Goal: Task Accomplishment & Management: Use online tool/utility

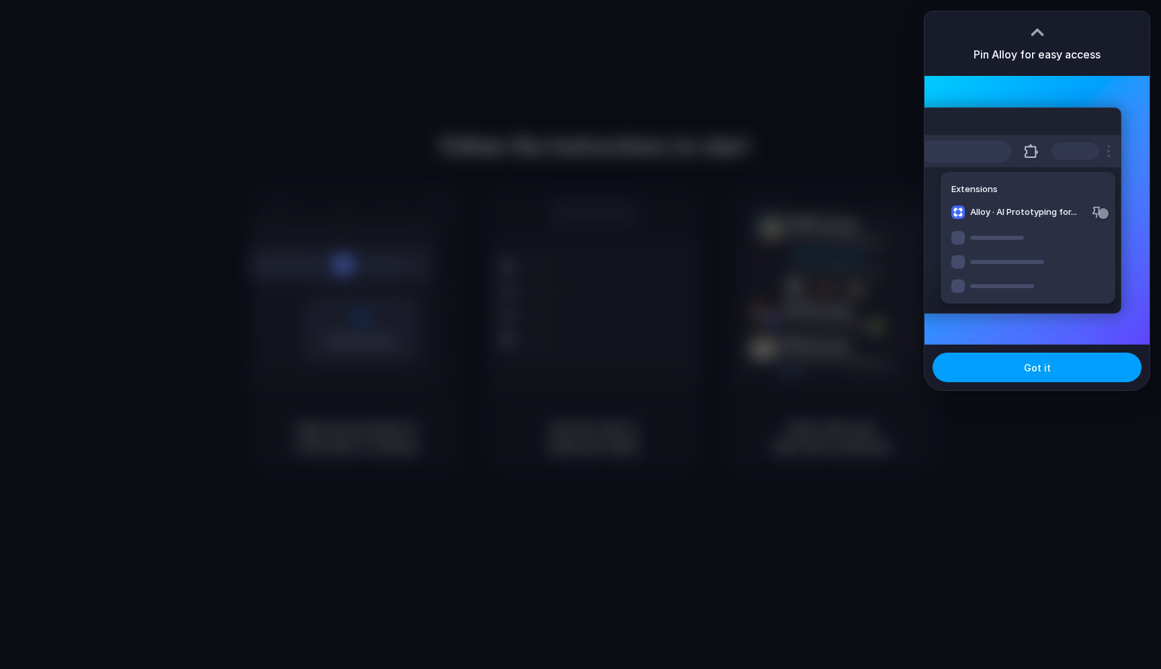
click at [1025, 376] on button "Got it" at bounding box center [1037, 368] width 209 height 30
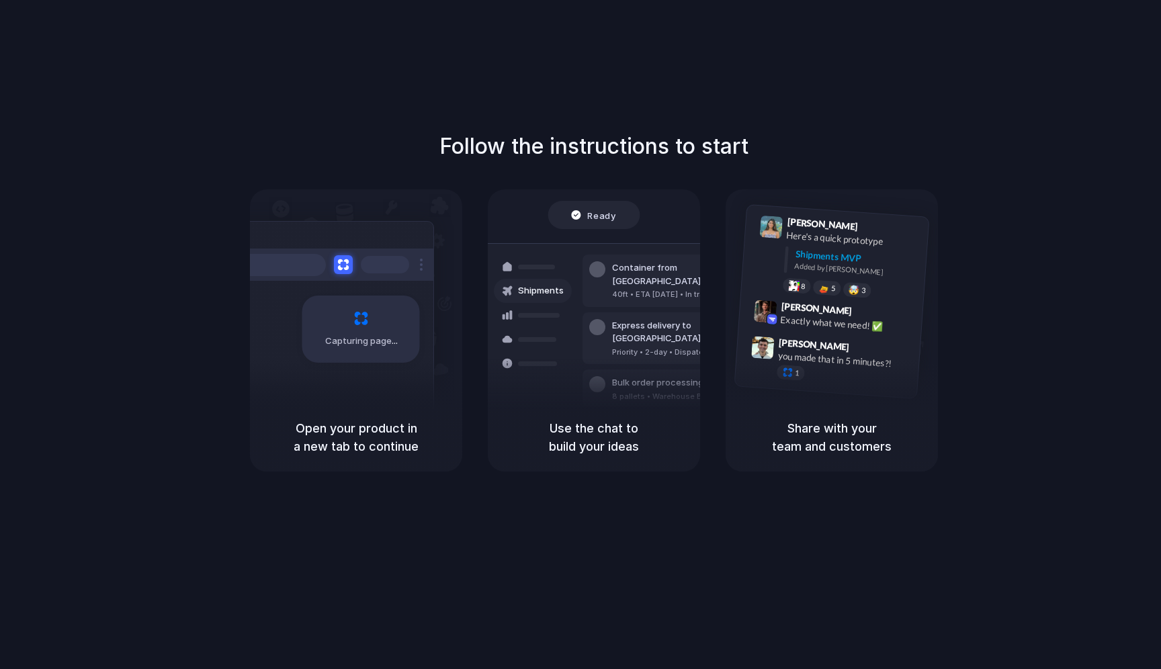
click at [819, 87] on div "Follow the instructions to start Capturing page Open your product in a new tab …" at bounding box center [594, 348] width 1188 height 696
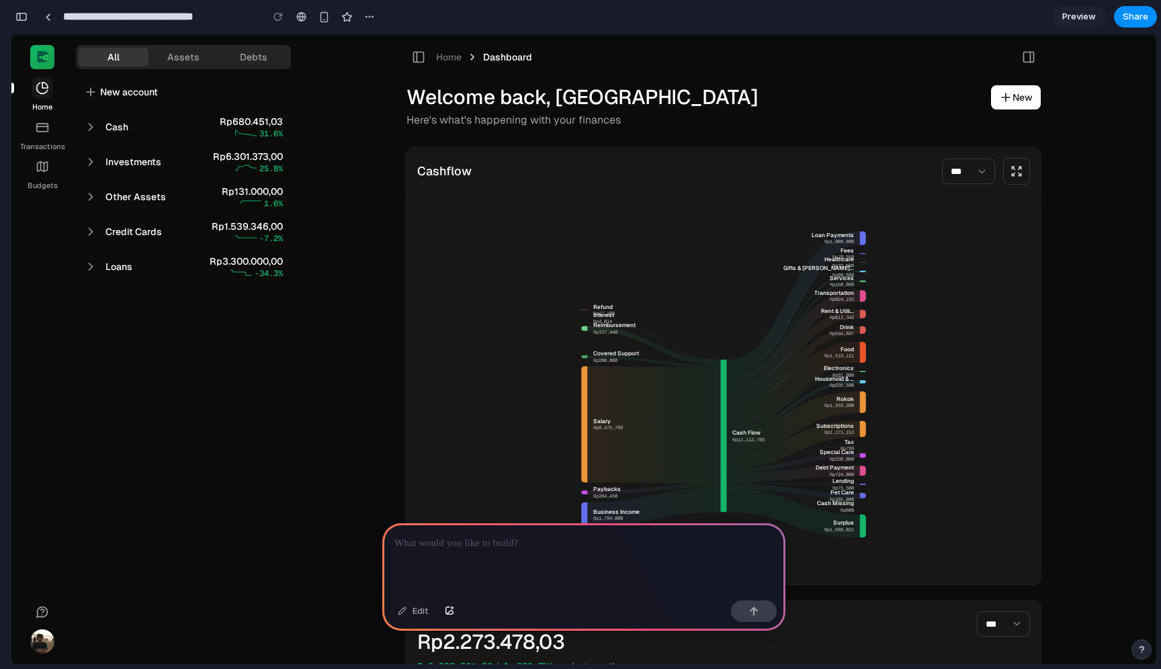
click at [91, 127] on icon at bounding box center [90, 127] width 3 height 7
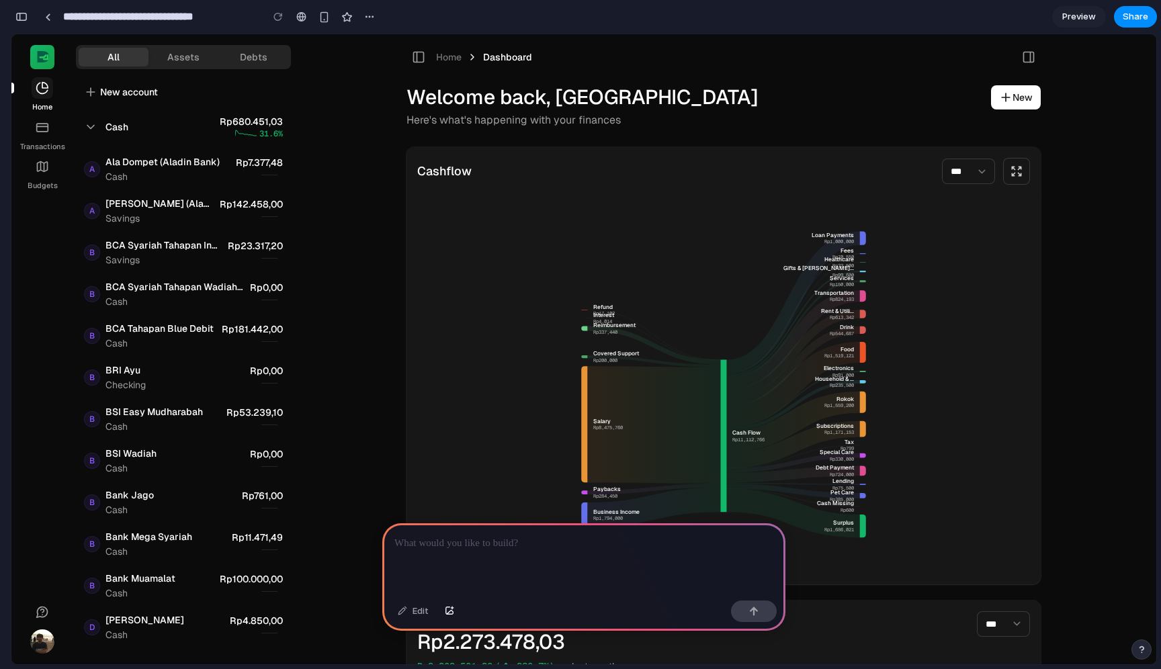
click at [91, 127] on icon at bounding box center [90, 127] width 7 height 3
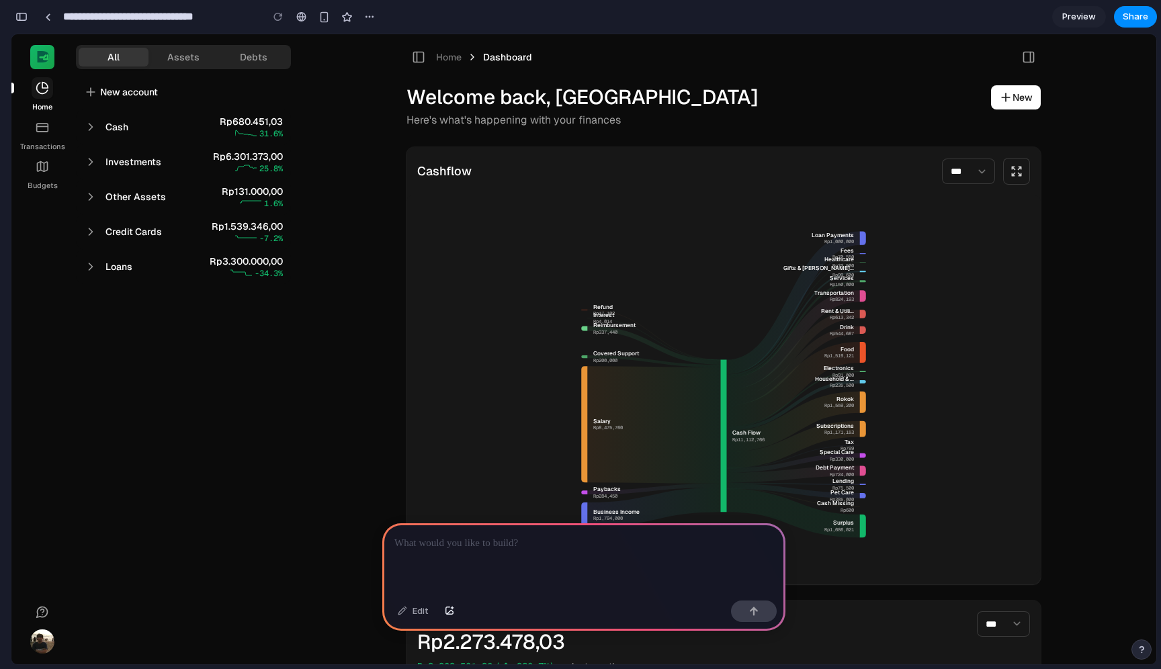
click at [93, 157] on icon at bounding box center [90, 161] width 13 height 13
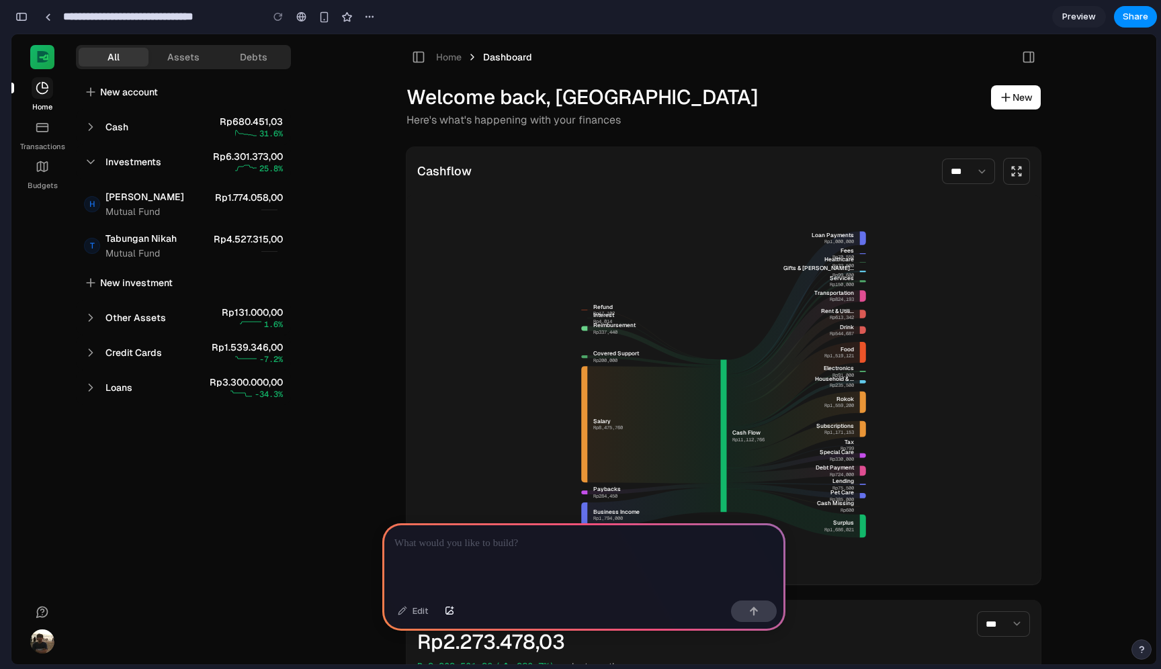
click at [93, 158] on icon at bounding box center [90, 161] width 13 height 13
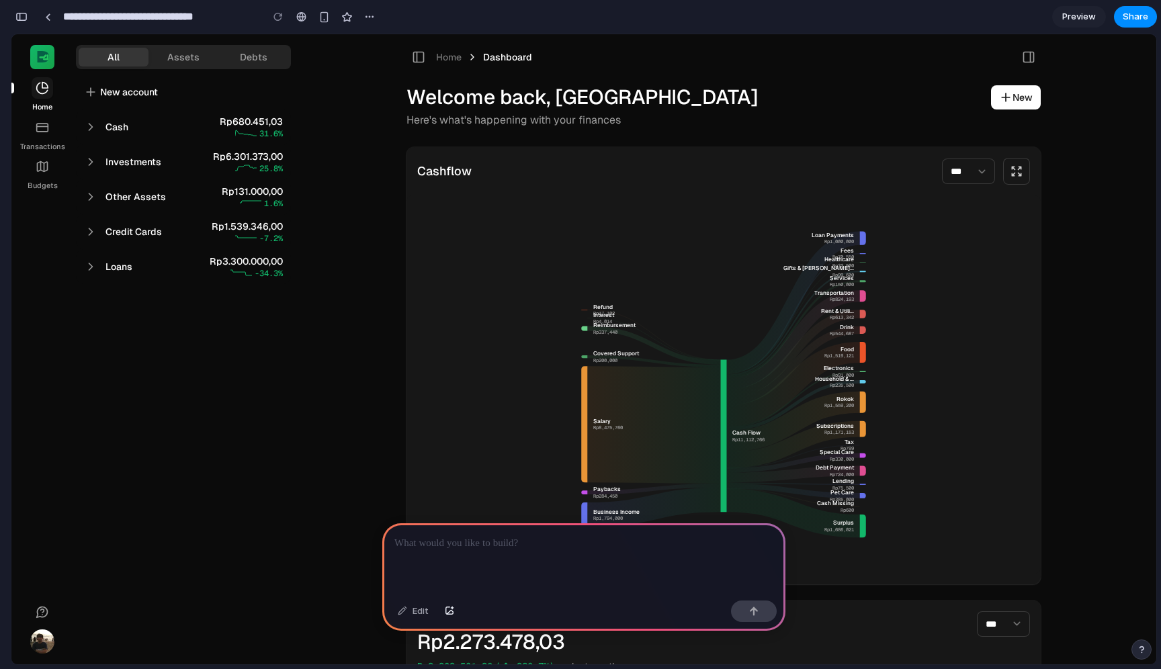
click at [93, 202] on icon at bounding box center [90, 196] width 13 height 13
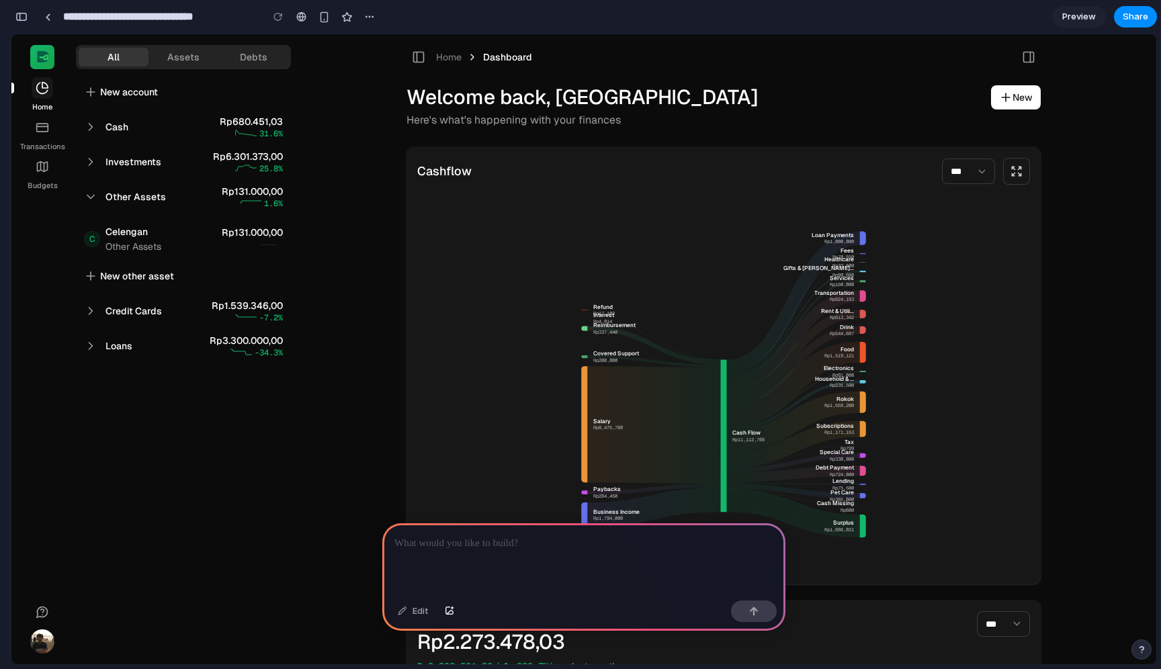
click at [93, 202] on icon at bounding box center [90, 196] width 13 height 13
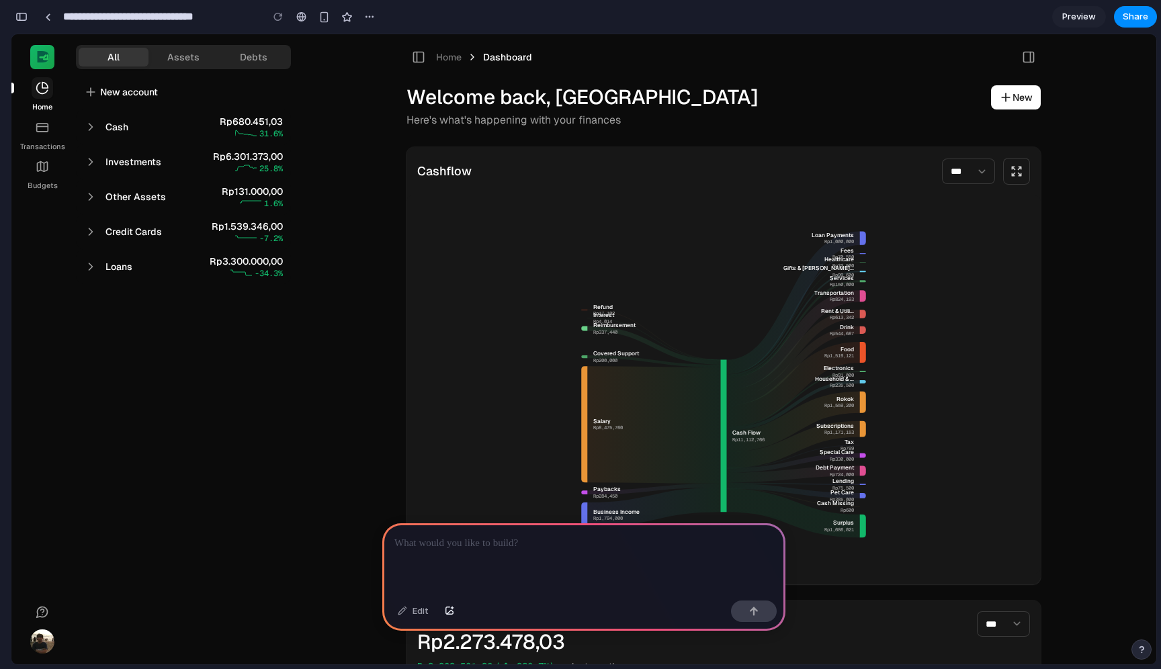
click at [91, 237] on icon at bounding box center [90, 231] width 13 height 13
click at [91, 272] on icon at bounding box center [90, 266] width 13 height 13
click at [248, 136] on icon at bounding box center [246, 134] width 22 height 8
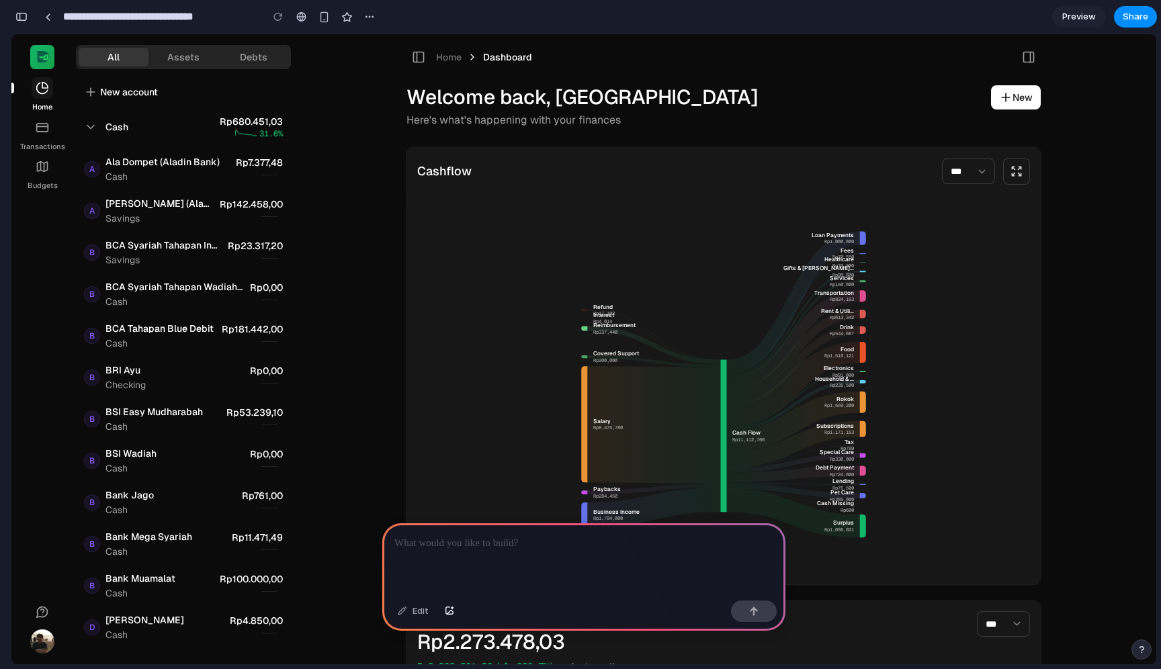
click at [248, 136] on icon at bounding box center [246, 134] width 22 height 8
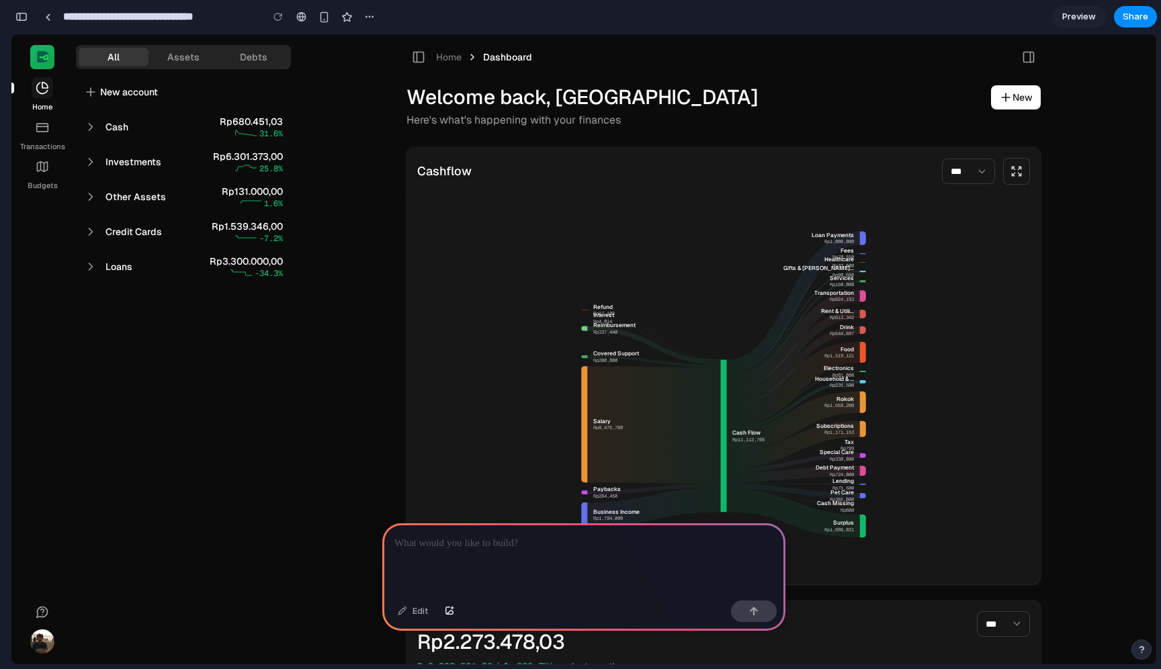
click at [538, 92] on h1 "Welcome back, Hendri" at bounding box center [583, 97] width 352 height 24
click at [985, 180] on select "** *** ** *** *** *** *** **** **" at bounding box center [968, 172] width 53 height 26
click at [1023, 102] on link "New" at bounding box center [1016, 97] width 50 height 24
click at [529, 562] on div at bounding box center [583, 560] width 403 height 72
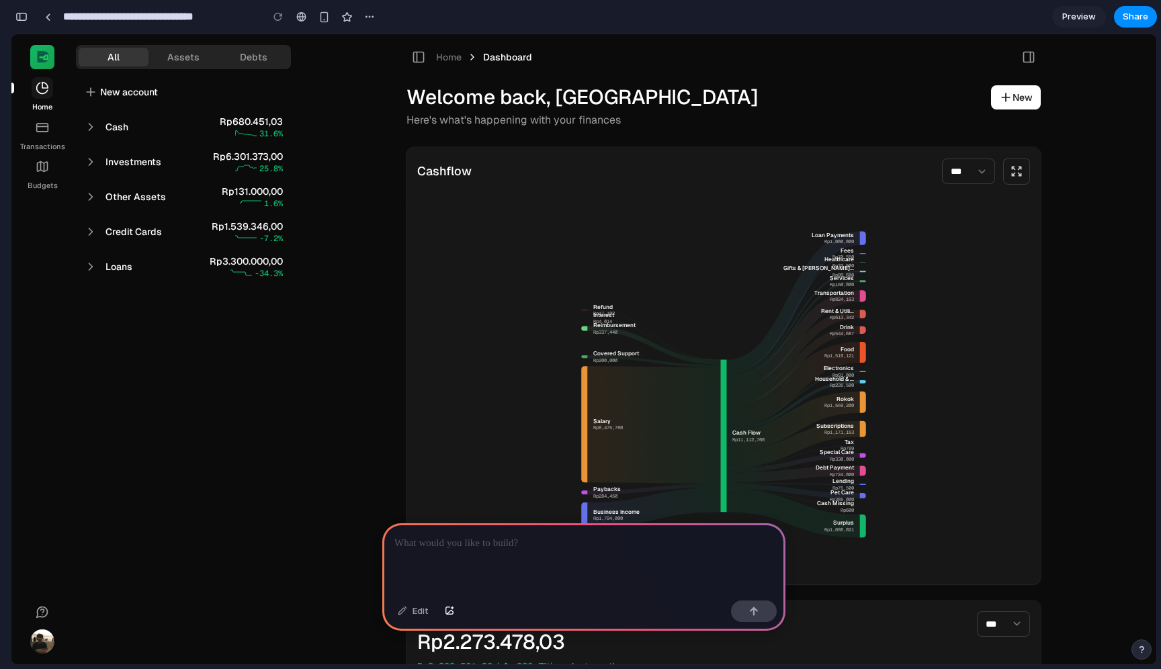
click at [93, 126] on icon at bounding box center [90, 126] width 13 height 13
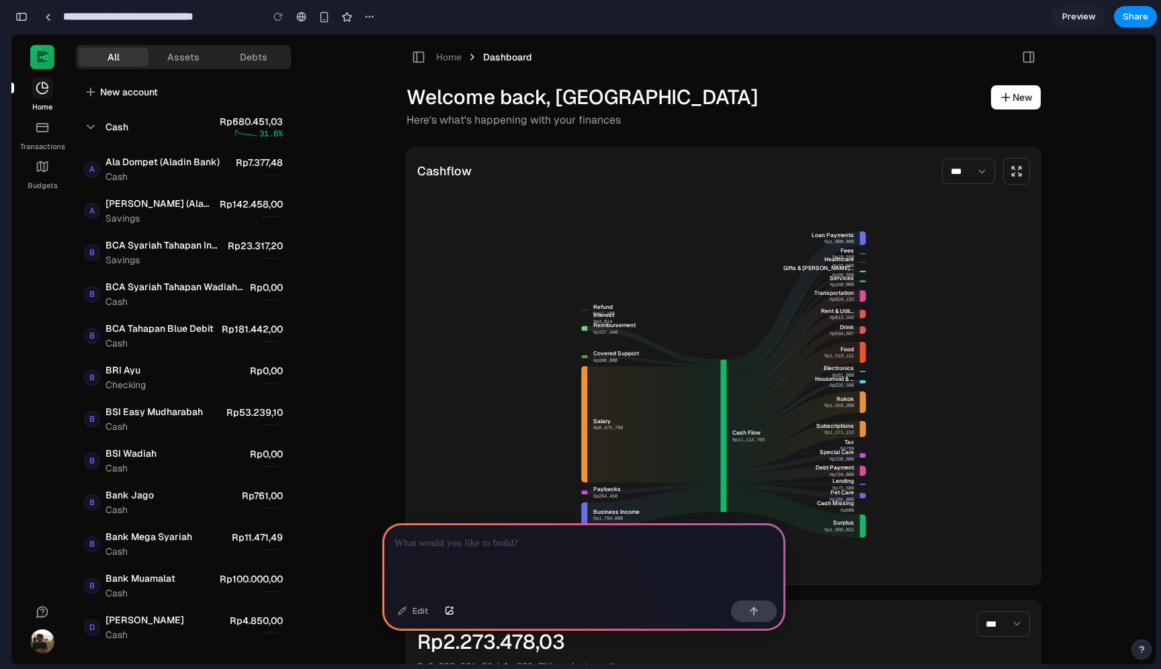
click at [168, 179] on p "Cash" at bounding box center [166, 176] width 120 height 13
click at [89, 124] on icon at bounding box center [90, 126] width 13 height 13
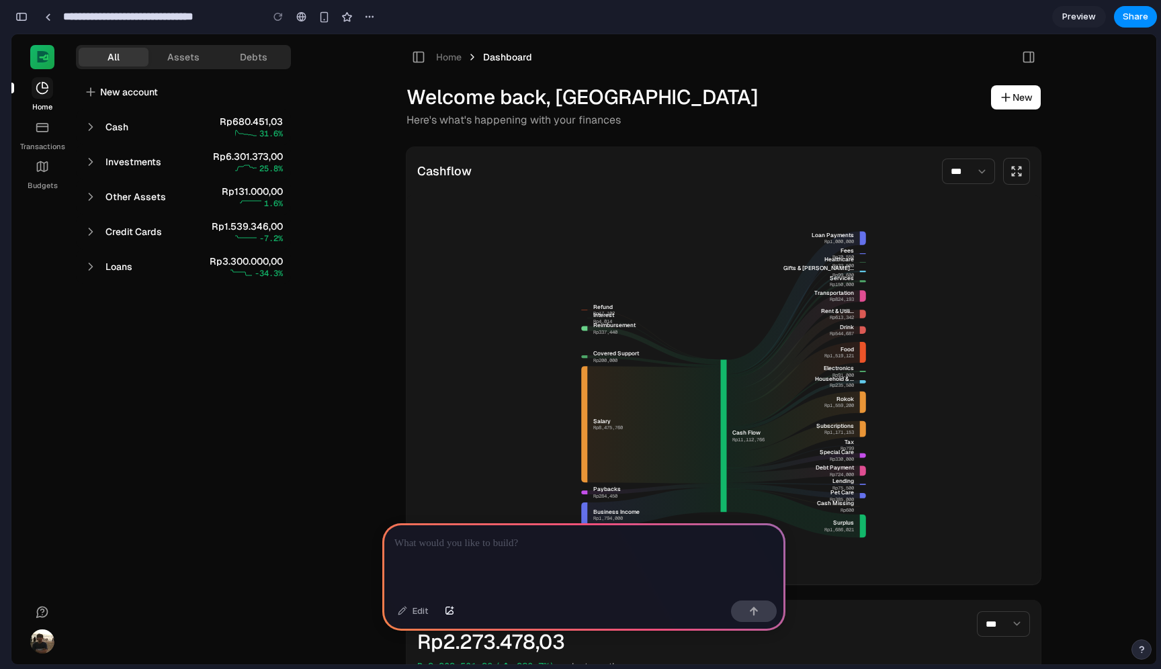
drag, startPoint x: 81, startPoint y: 50, endPoint x: 446, endPoint y: 634, distance: 688.7
click at [446, 634] on div "All Assets Debts New asset Cash Rp680.451,03 A Ala Dompet (Aladin Bank) Cash Rp…" at bounding box center [583, 349] width 1145 height 630
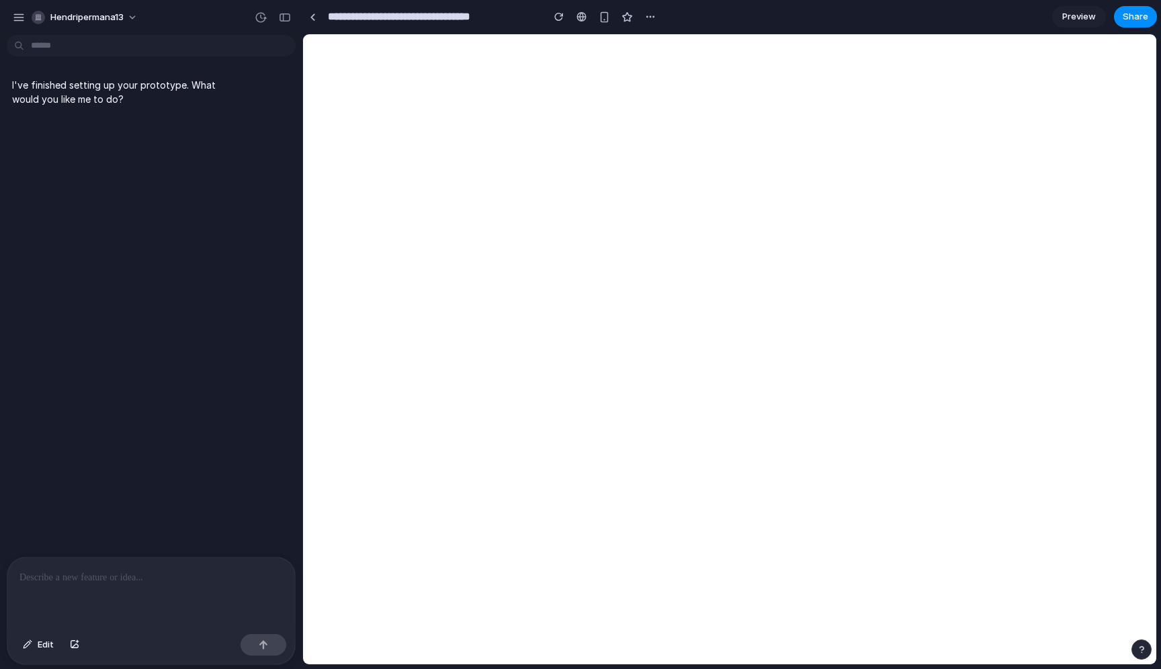
select select "***"
